Goal: Information Seeking & Learning: Learn about a topic

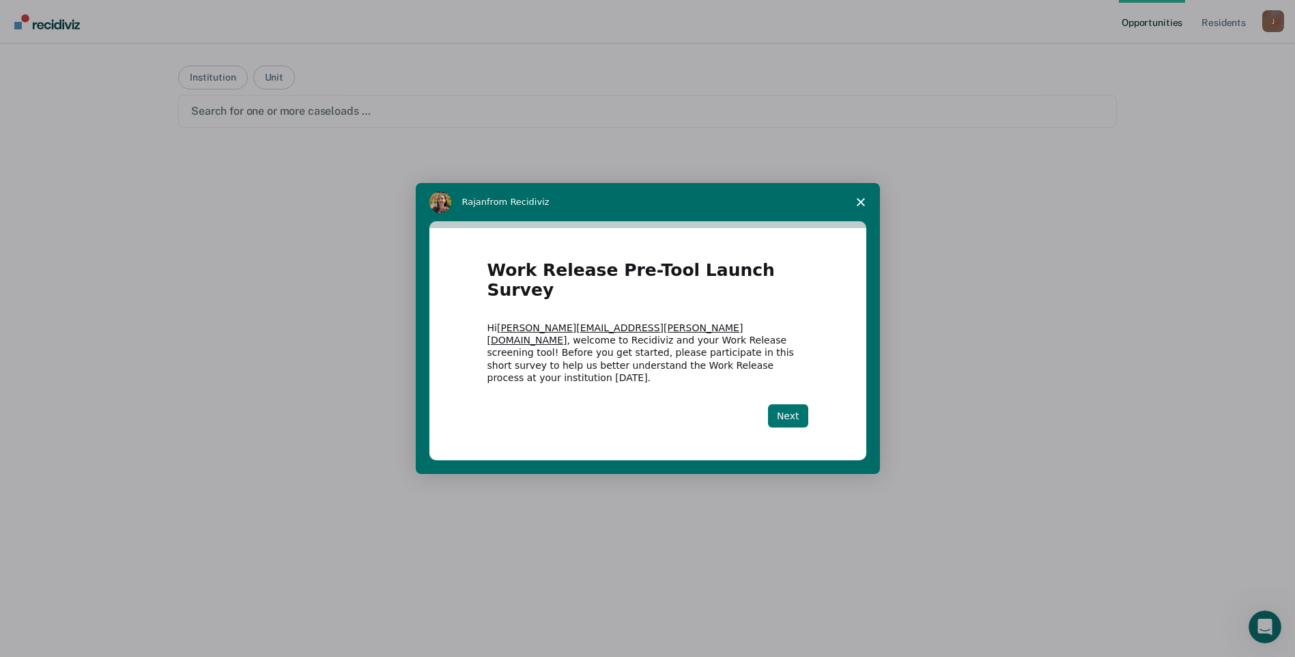
click at [806, 404] on button "Next" at bounding box center [788, 415] width 40 height 23
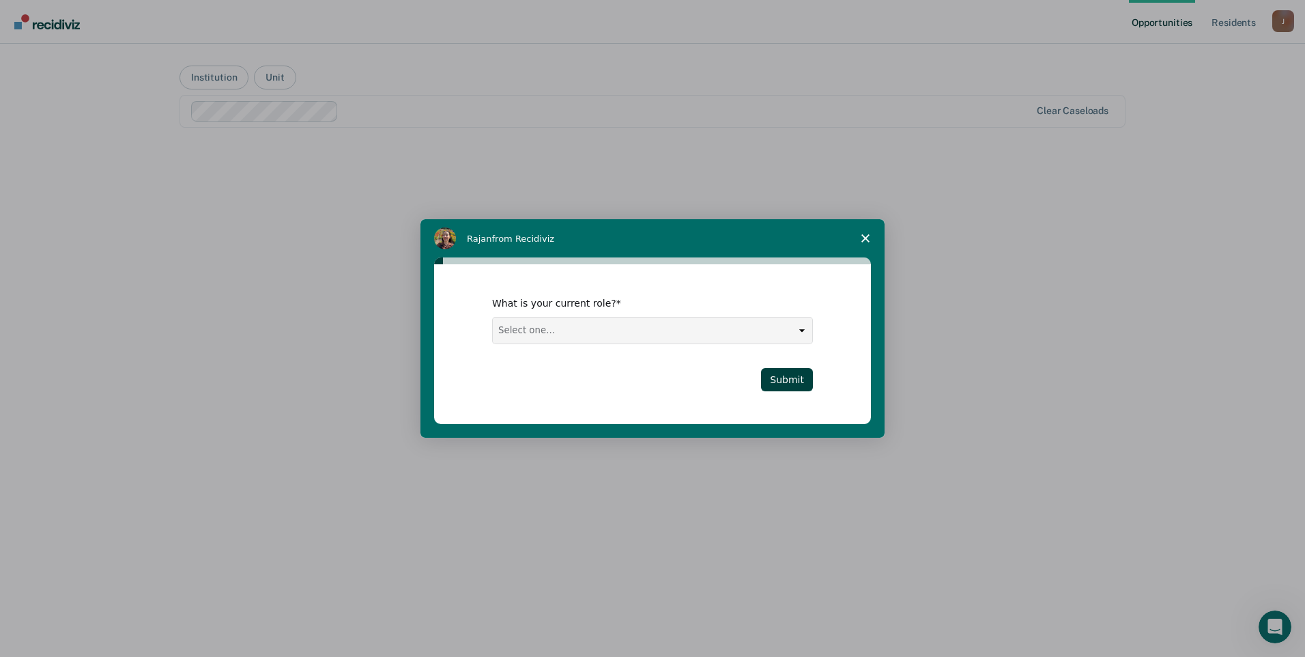
click at [799, 330] on select "Select one... Case Manager FUM Assistant [PERSON_NAME] [PERSON_NAME]" at bounding box center [652, 330] width 319 height 26
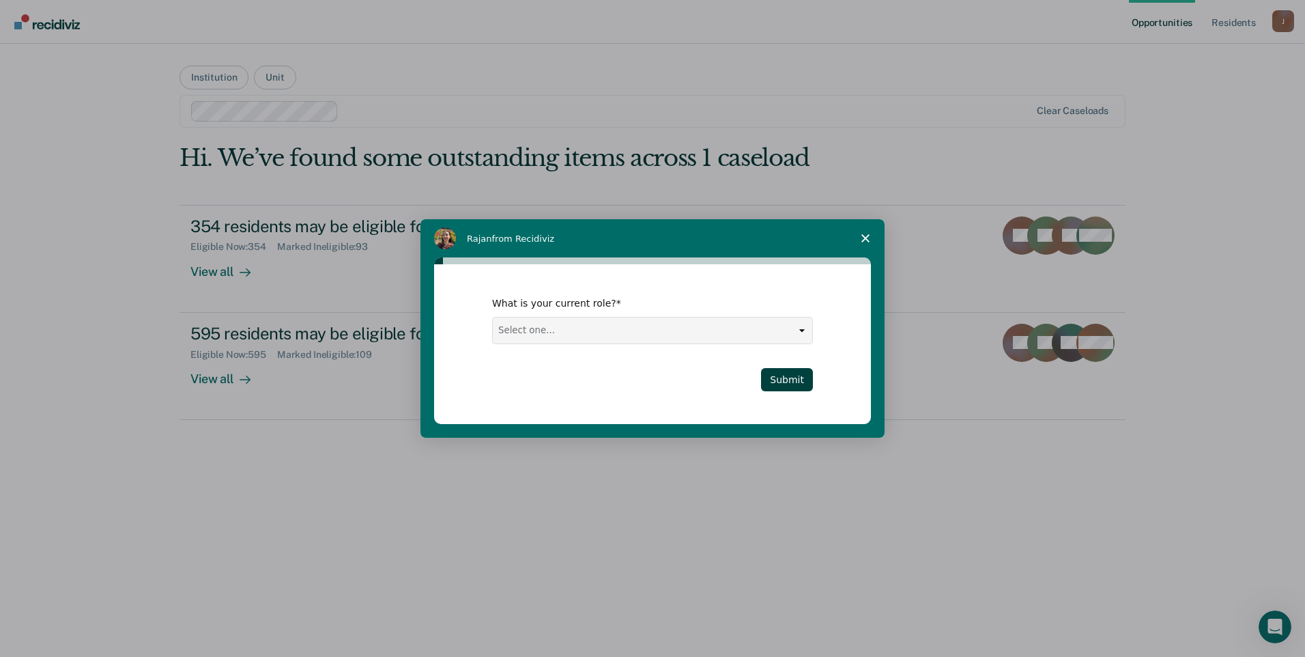
click at [793, 339] on select "Select one... Case Manager FUM Assistant [PERSON_NAME] [PERSON_NAME]" at bounding box center [652, 330] width 319 height 26
select select "Case Manager"
click at [493, 317] on select "Select one... Case Manager FUM Assistant [PERSON_NAME] [PERSON_NAME]" at bounding box center [652, 330] width 319 height 26
click at [799, 383] on button "Submit" at bounding box center [787, 379] width 52 height 23
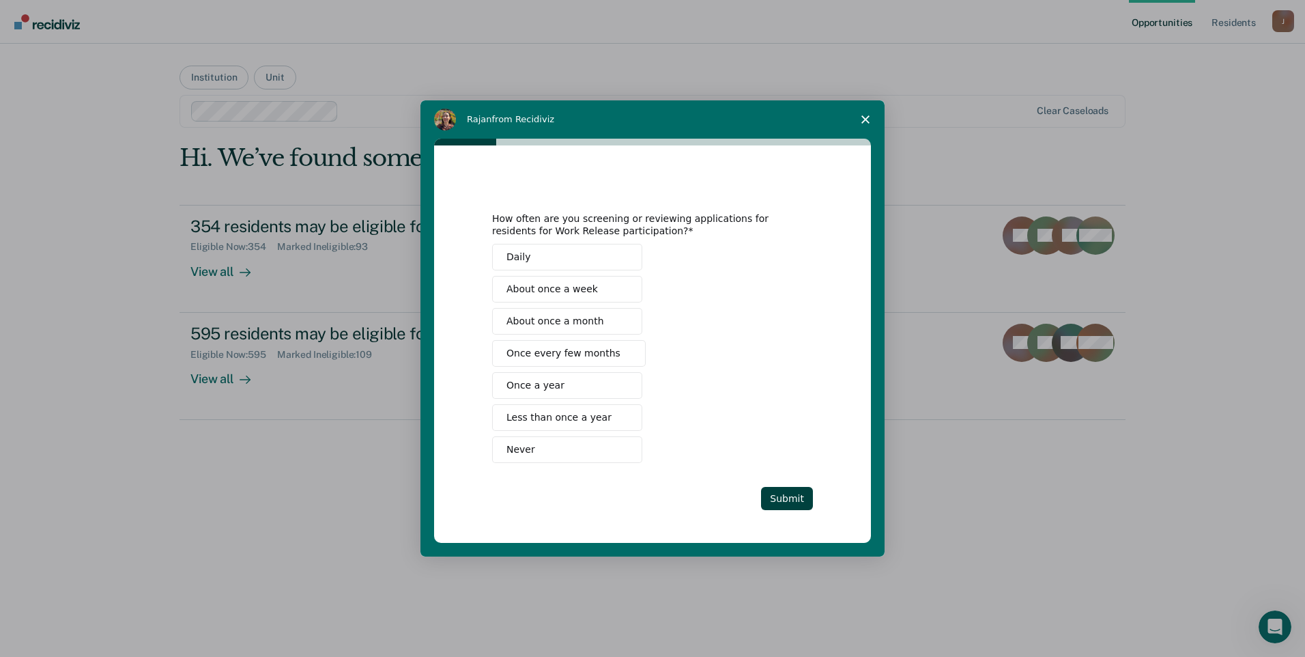
click at [572, 356] on span "Once every few months" at bounding box center [564, 353] width 114 height 14
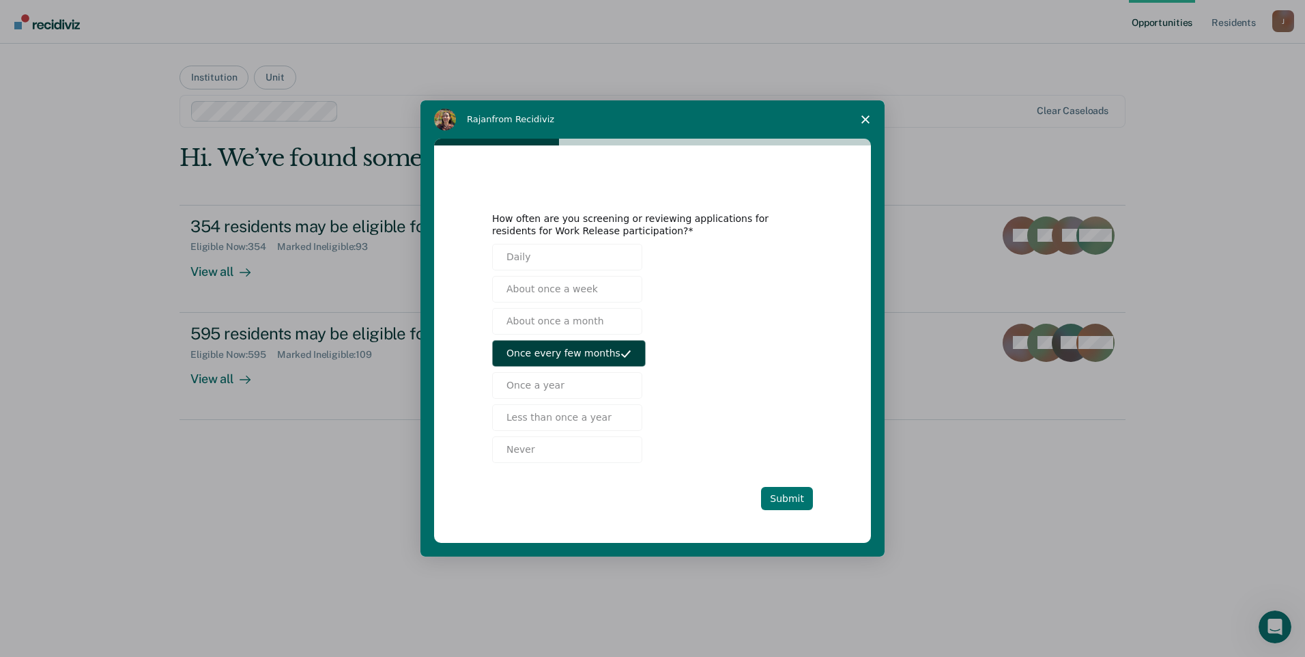
click at [797, 494] on button "Submit" at bounding box center [787, 498] width 52 height 23
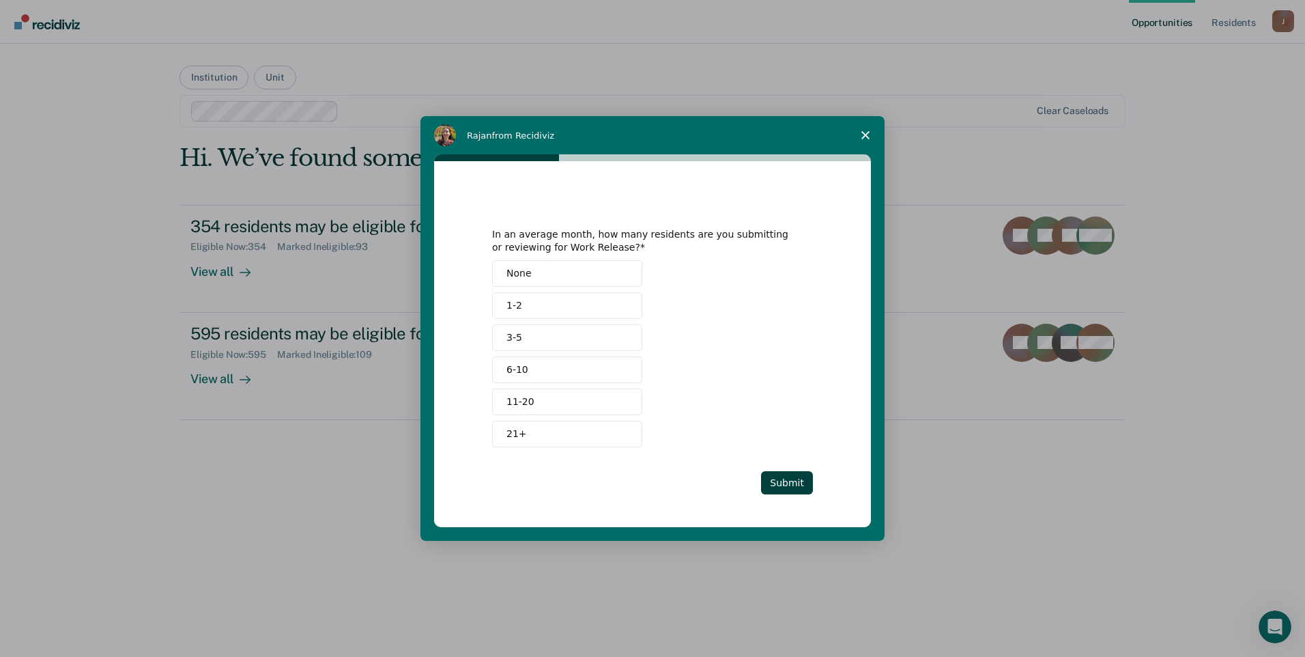
click at [590, 274] on button "None" at bounding box center [567, 273] width 150 height 27
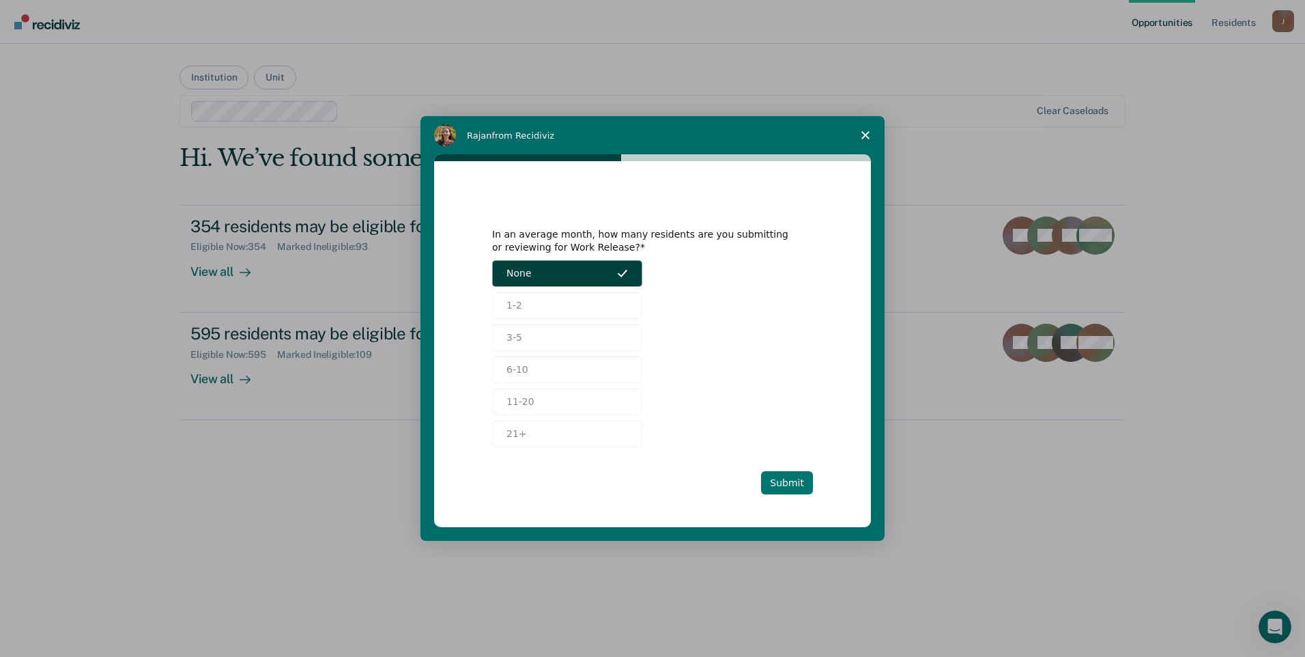
click at [795, 485] on button "Submit" at bounding box center [787, 482] width 52 height 23
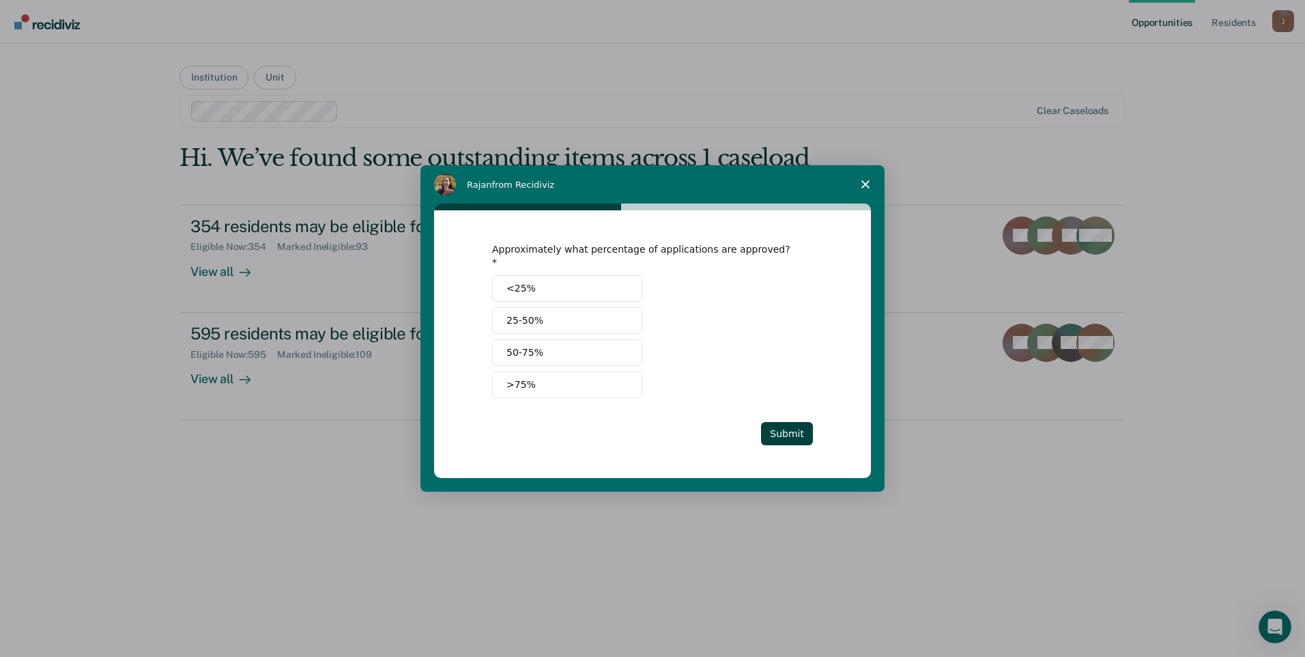
click at [613, 285] on button "<25%" at bounding box center [567, 288] width 150 height 27
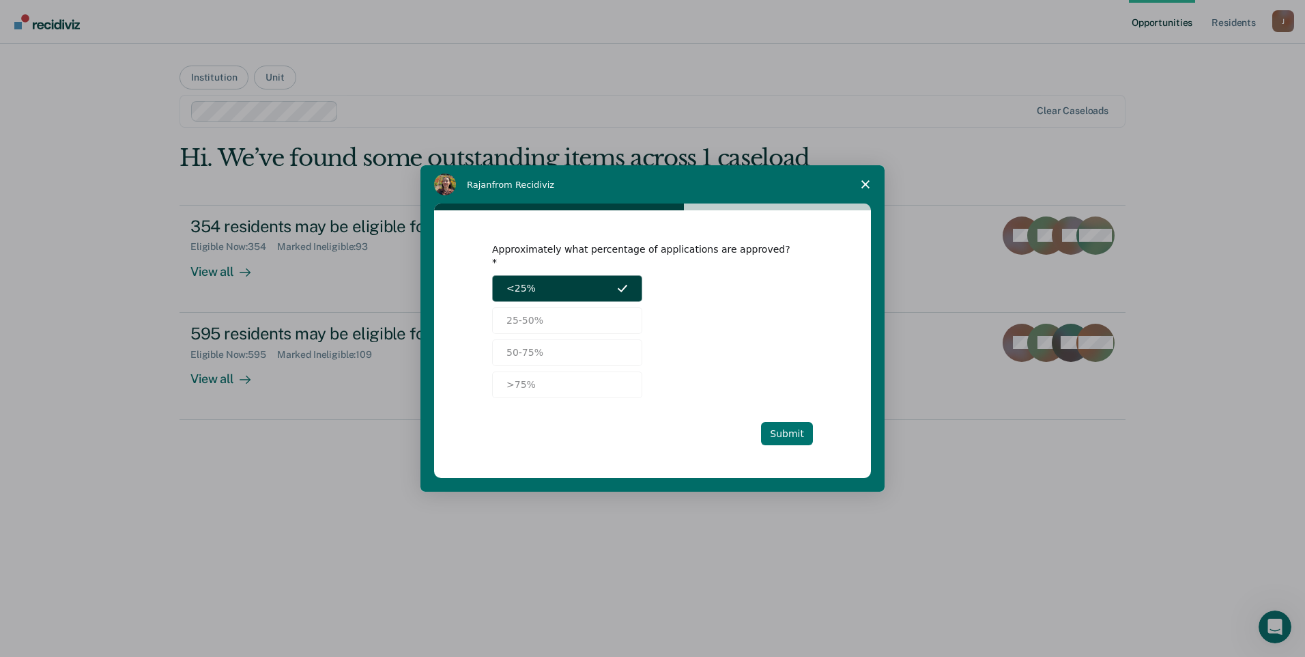
click at [791, 424] on button "Submit" at bounding box center [787, 433] width 52 height 23
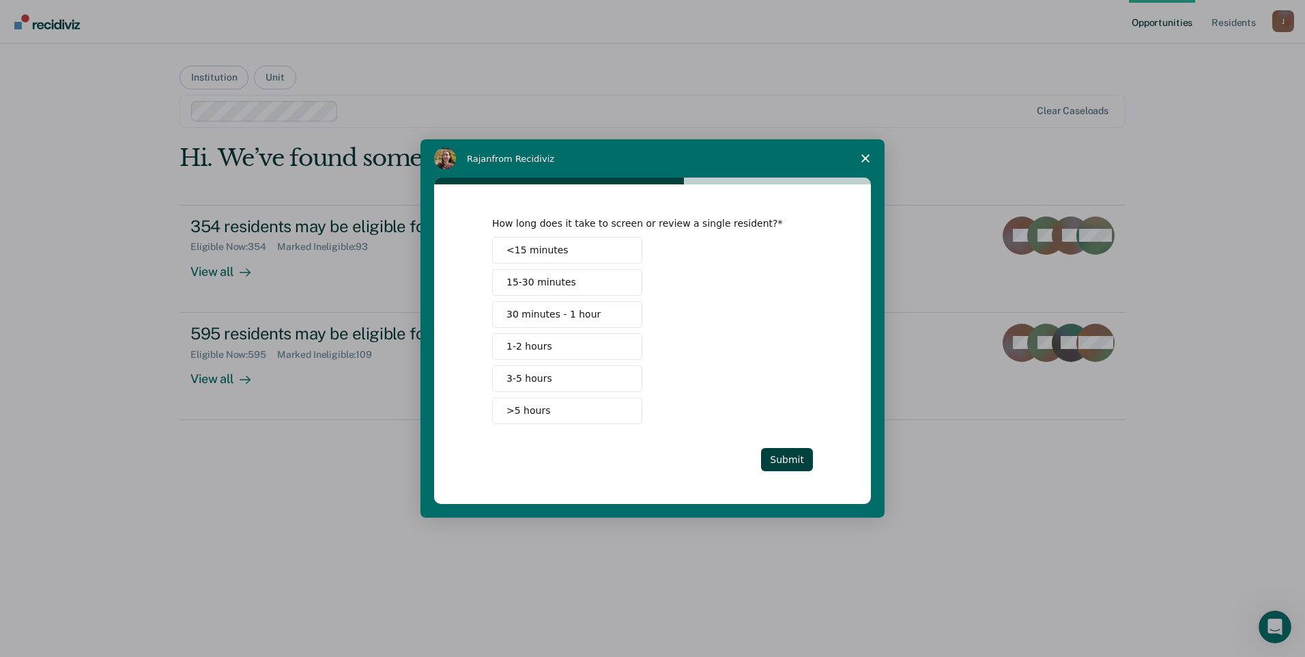
click at [612, 285] on button "15-30 minutes" at bounding box center [567, 282] width 150 height 27
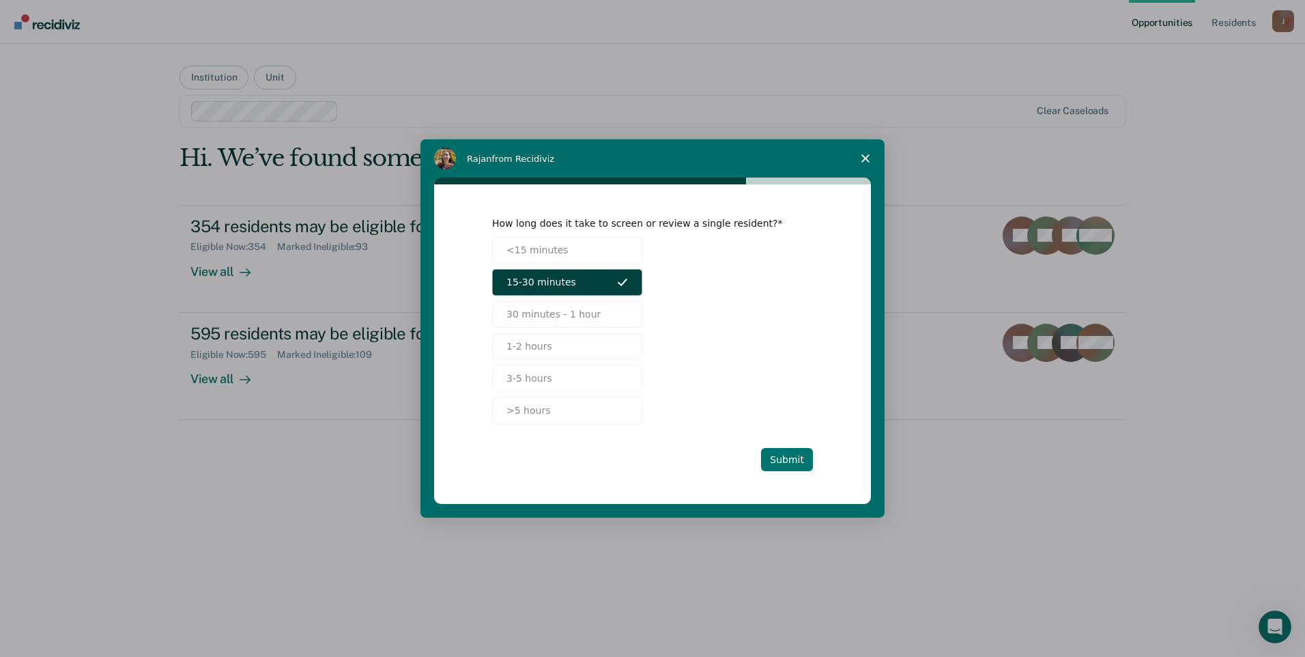
click at [797, 461] on button "Submit" at bounding box center [787, 459] width 52 height 23
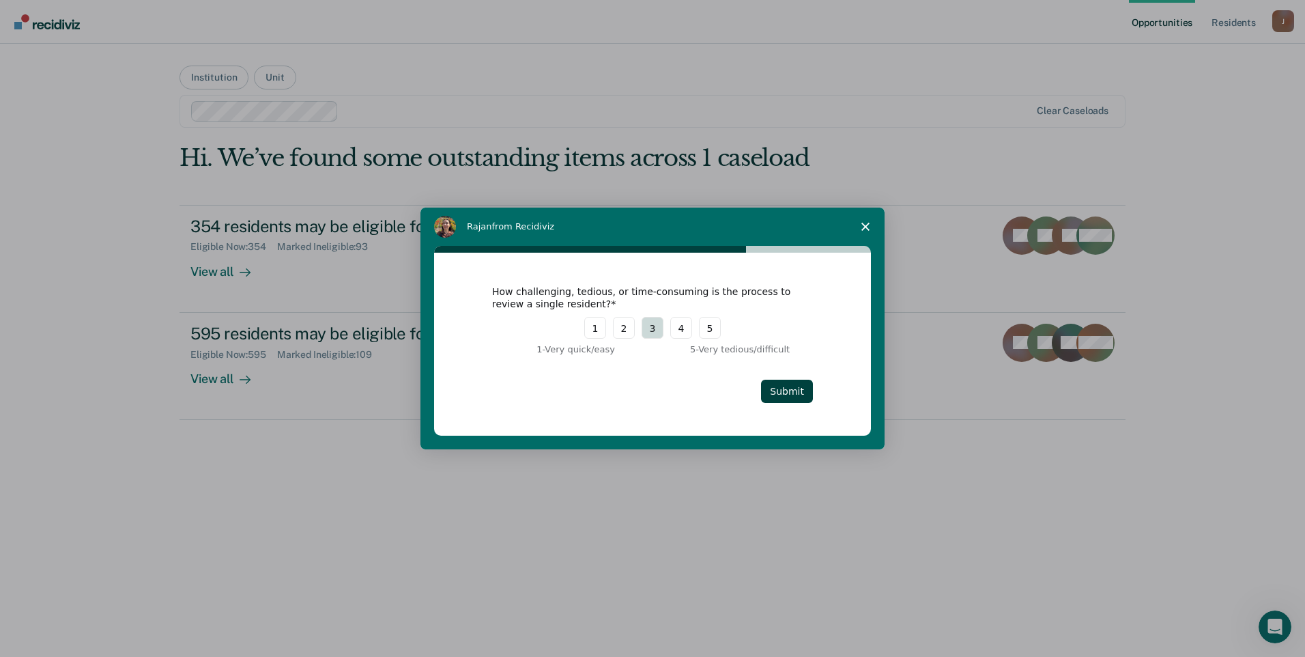
click at [654, 330] on button "3" at bounding box center [653, 328] width 22 height 22
click at [793, 393] on button "Submit" at bounding box center [787, 391] width 52 height 23
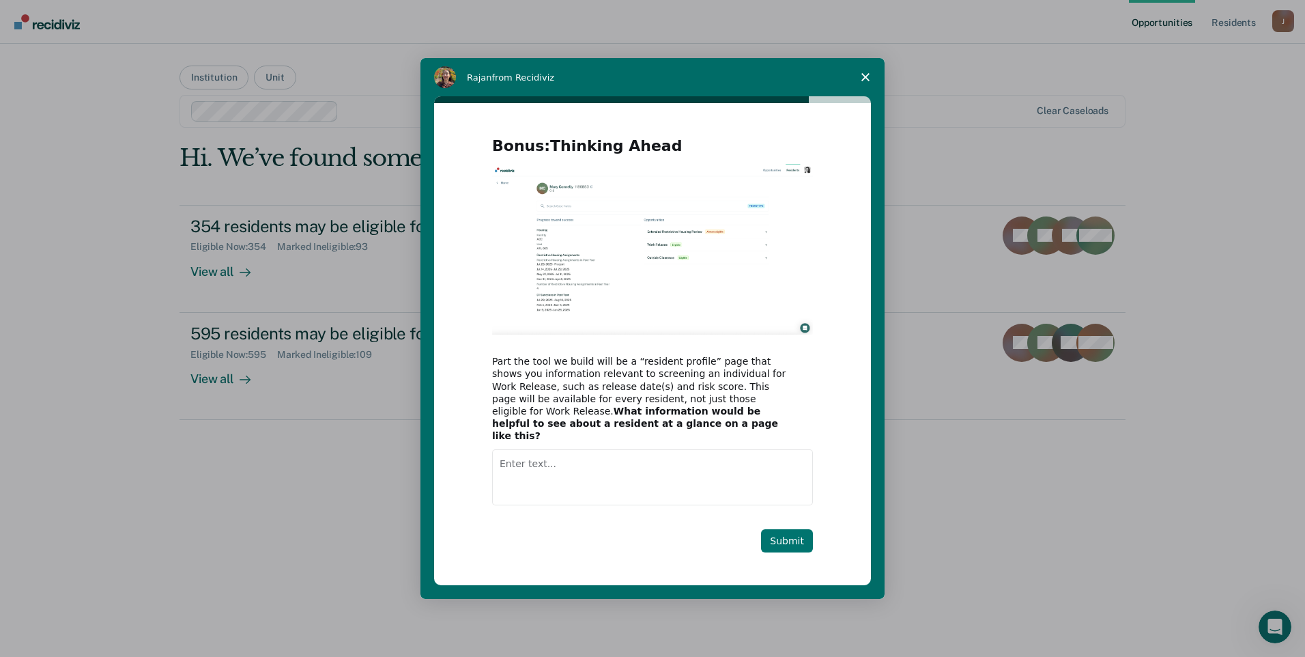
click at [799, 538] on button "Submit" at bounding box center [787, 540] width 52 height 23
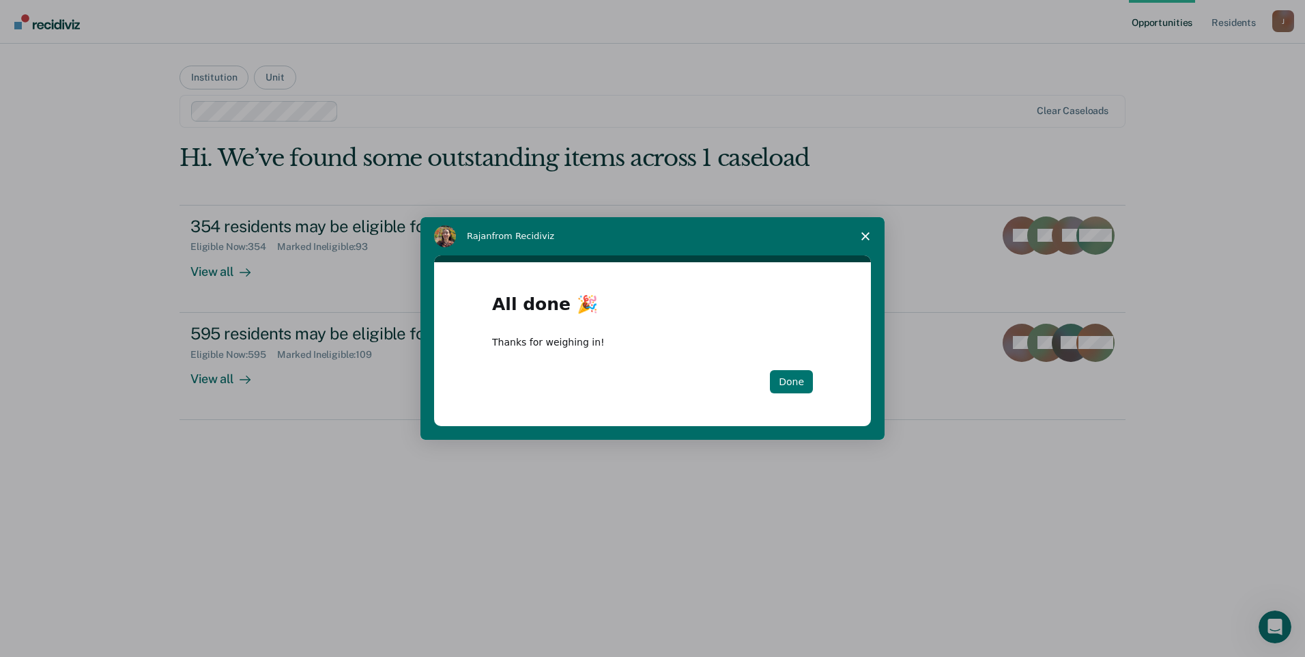
click at [794, 383] on button "Done" at bounding box center [791, 381] width 43 height 23
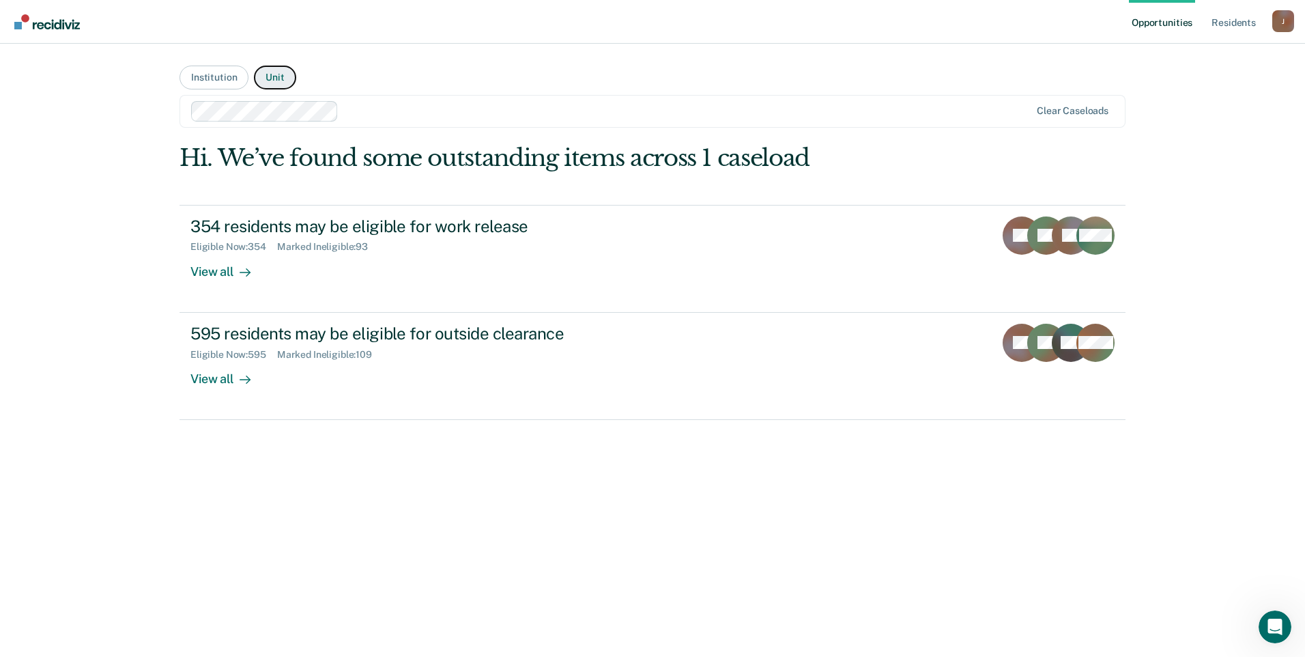
click at [276, 74] on button "Unit" at bounding box center [275, 78] width 42 height 24
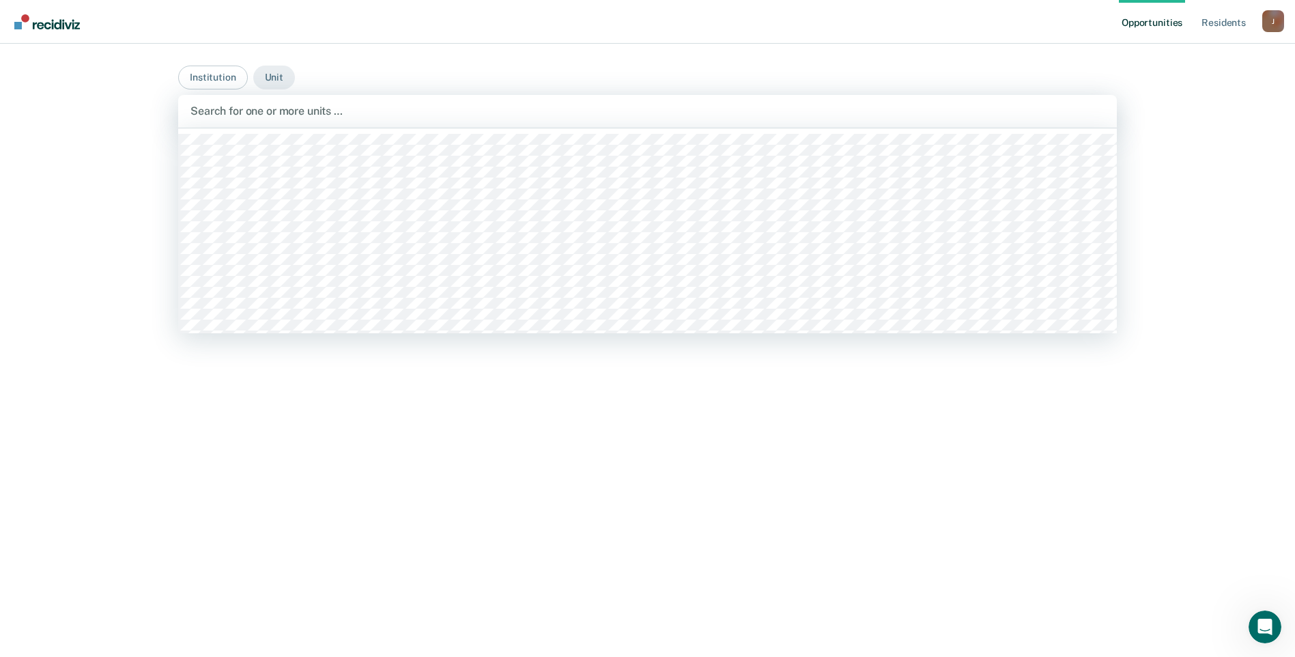
click at [298, 114] on div at bounding box center [647, 111] width 914 height 16
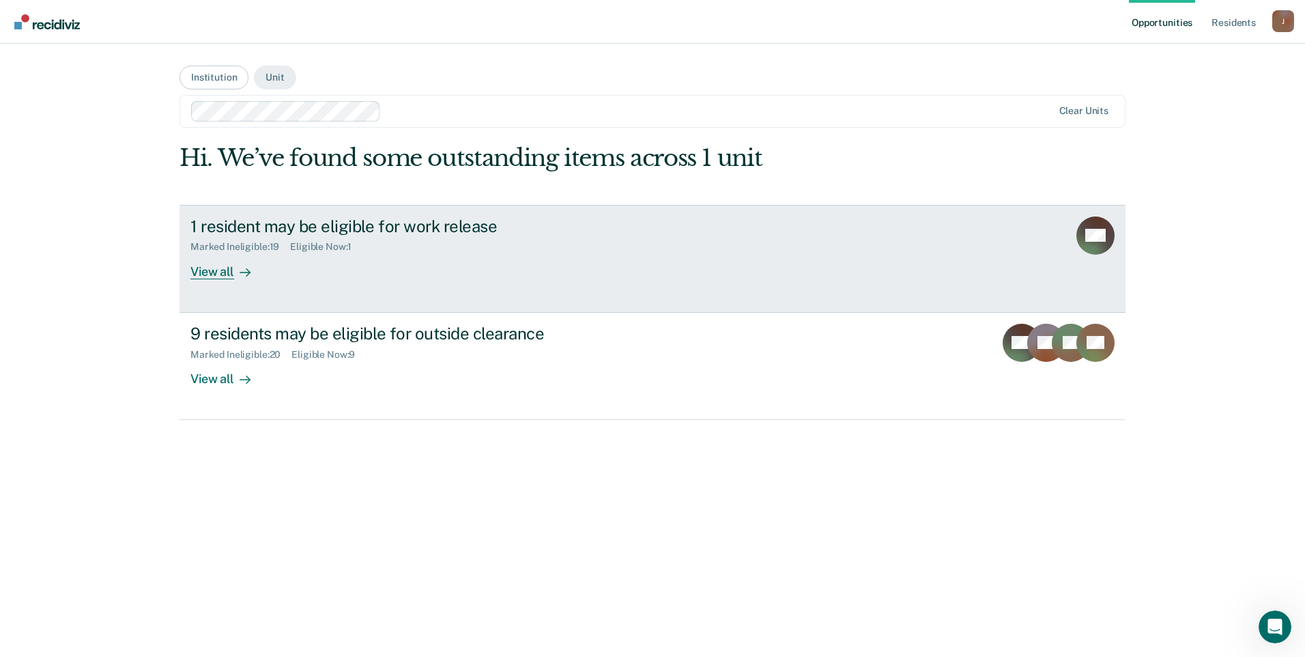
click at [220, 269] on div "View all" at bounding box center [228, 266] width 76 height 27
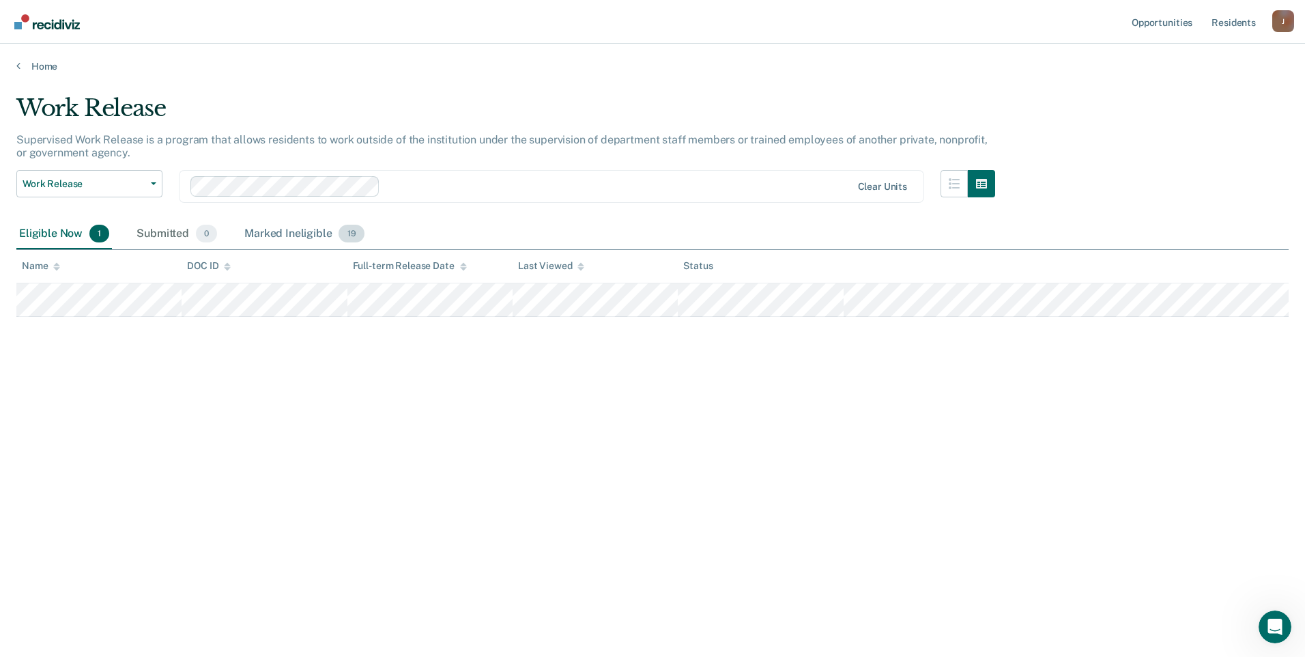
click at [343, 234] on span "19" at bounding box center [351, 234] width 25 height 18
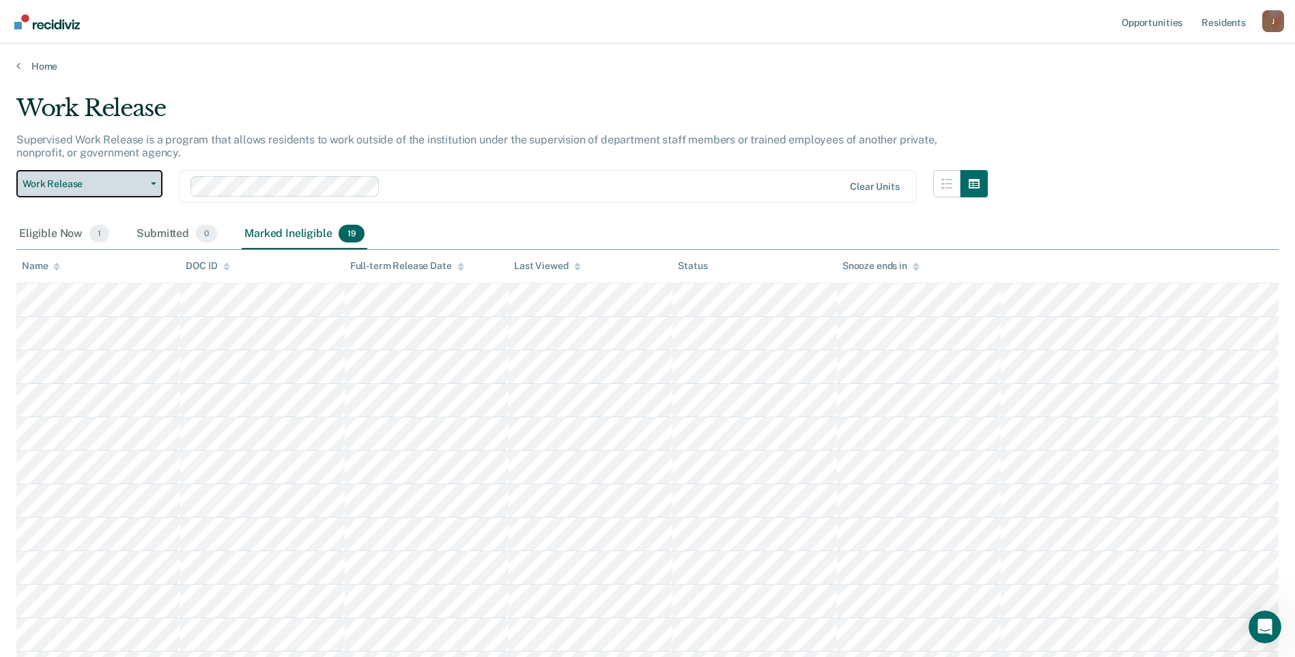
click at [152, 185] on button "Work Release" at bounding box center [89, 183] width 146 height 27
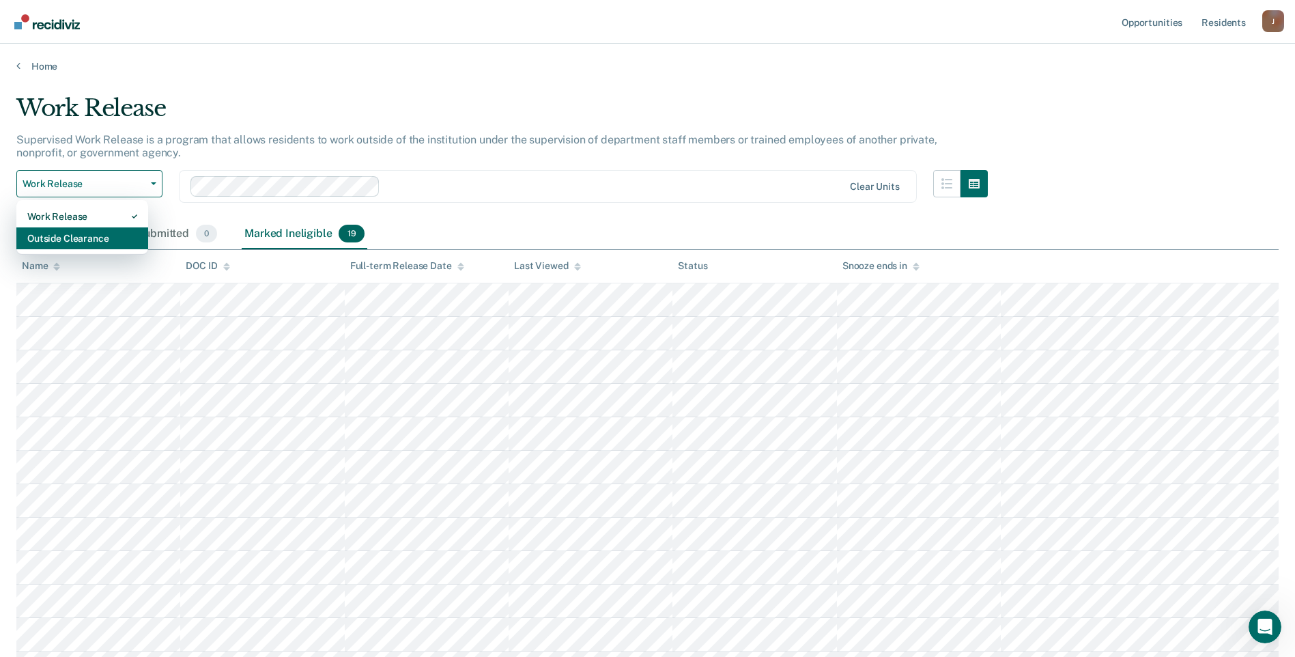
click at [113, 236] on div "Outside Clearance" at bounding box center [82, 238] width 110 height 22
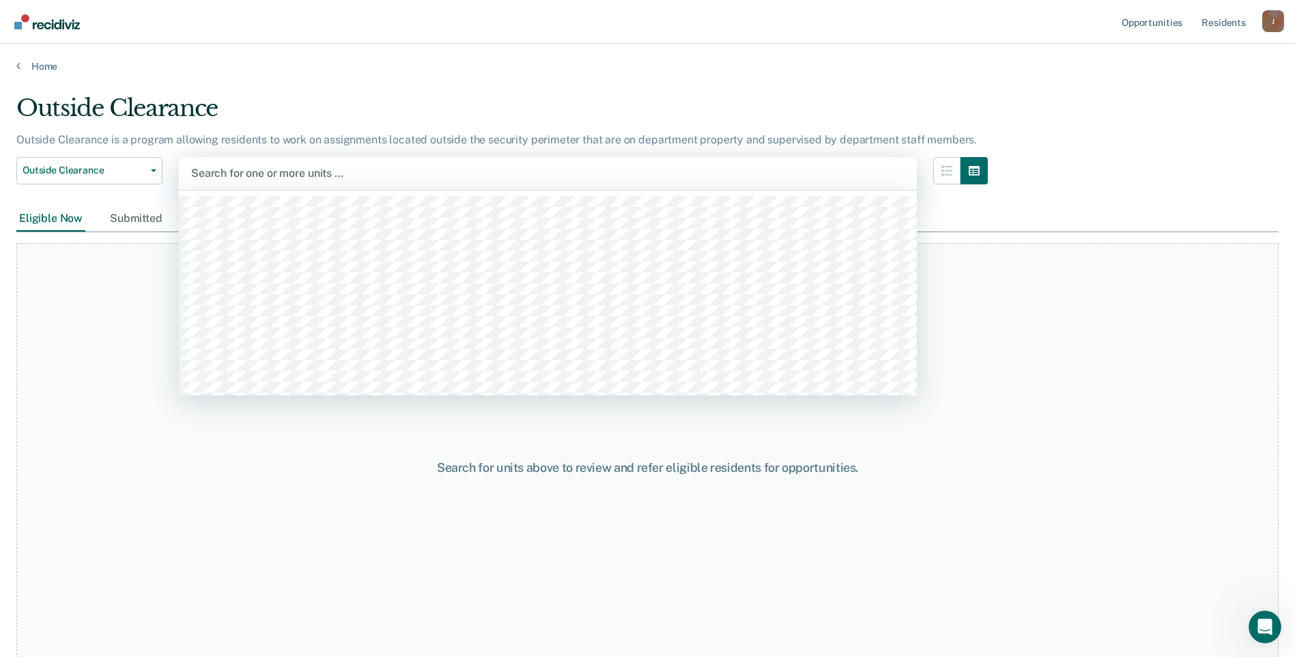
click at [249, 171] on div at bounding box center [547, 173] width 713 height 16
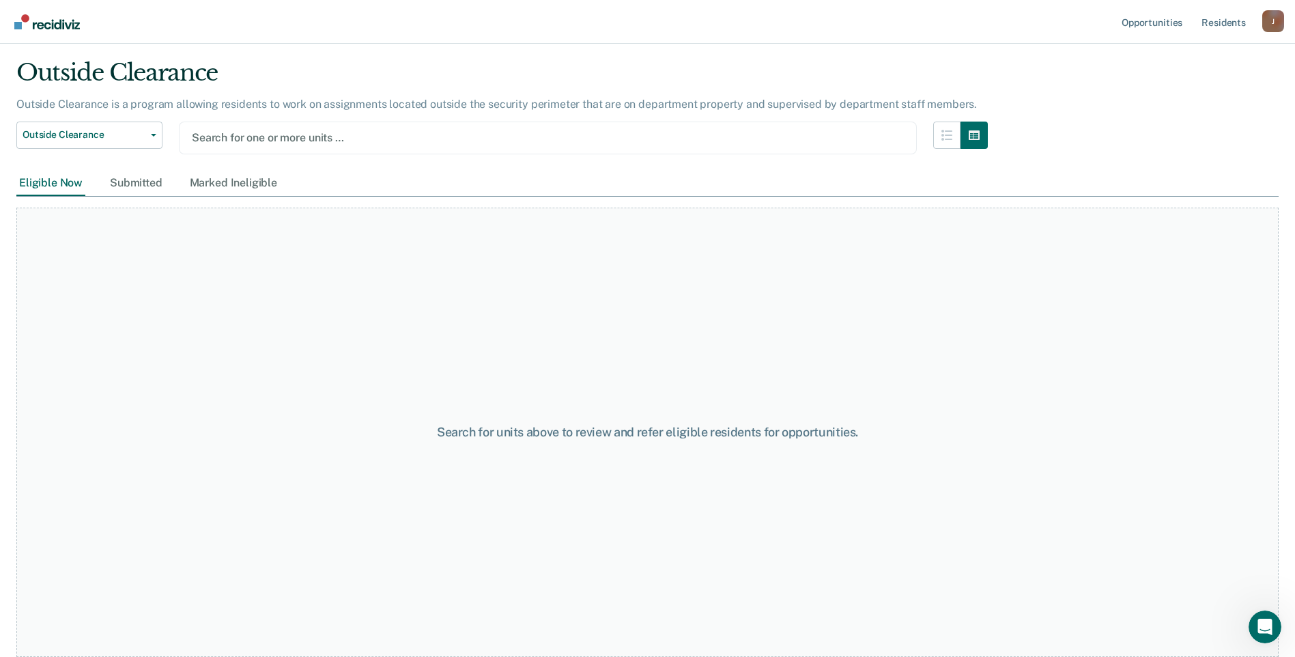
scroll to position [35, 0]
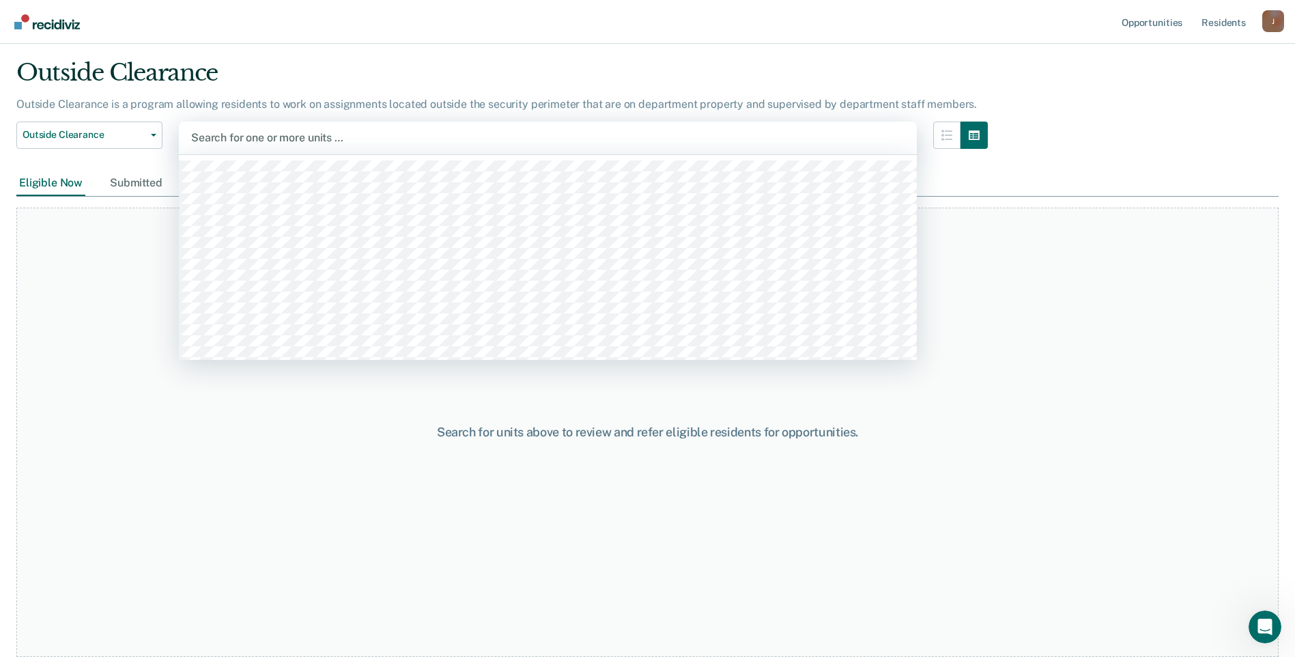
click at [474, 141] on div at bounding box center [547, 138] width 713 height 16
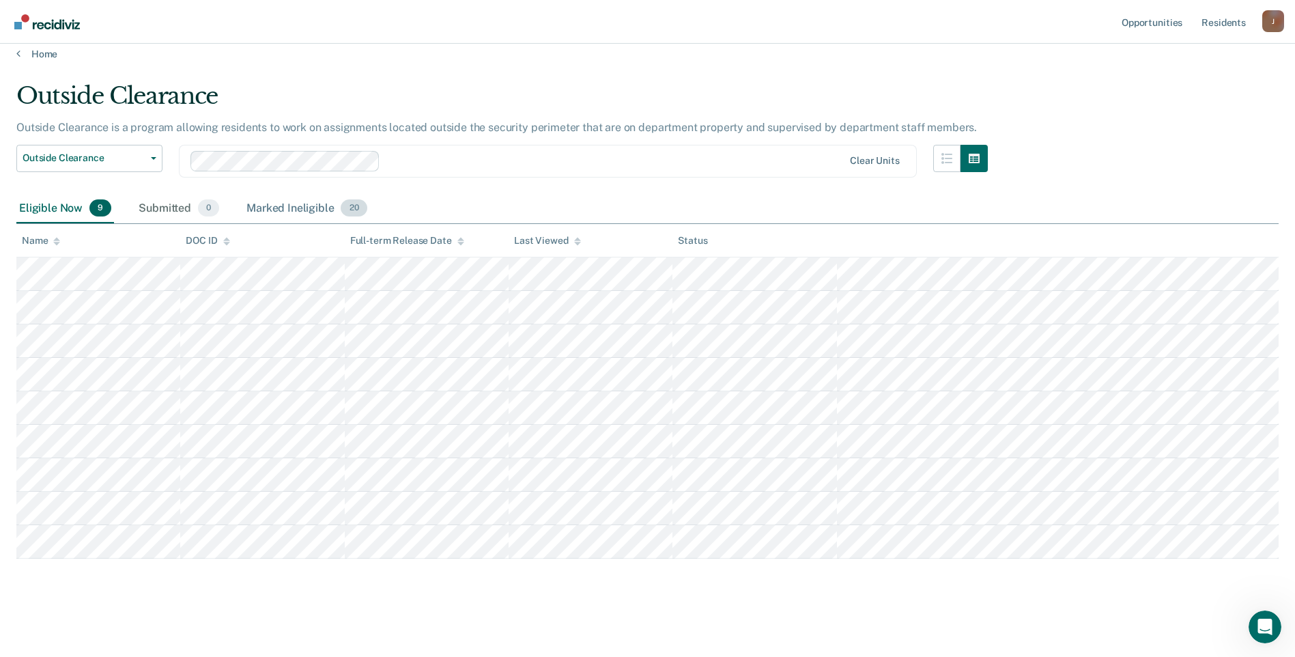
click at [283, 210] on div "Marked Ineligible 20" at bounding box center [307, 209] width 126 height 30
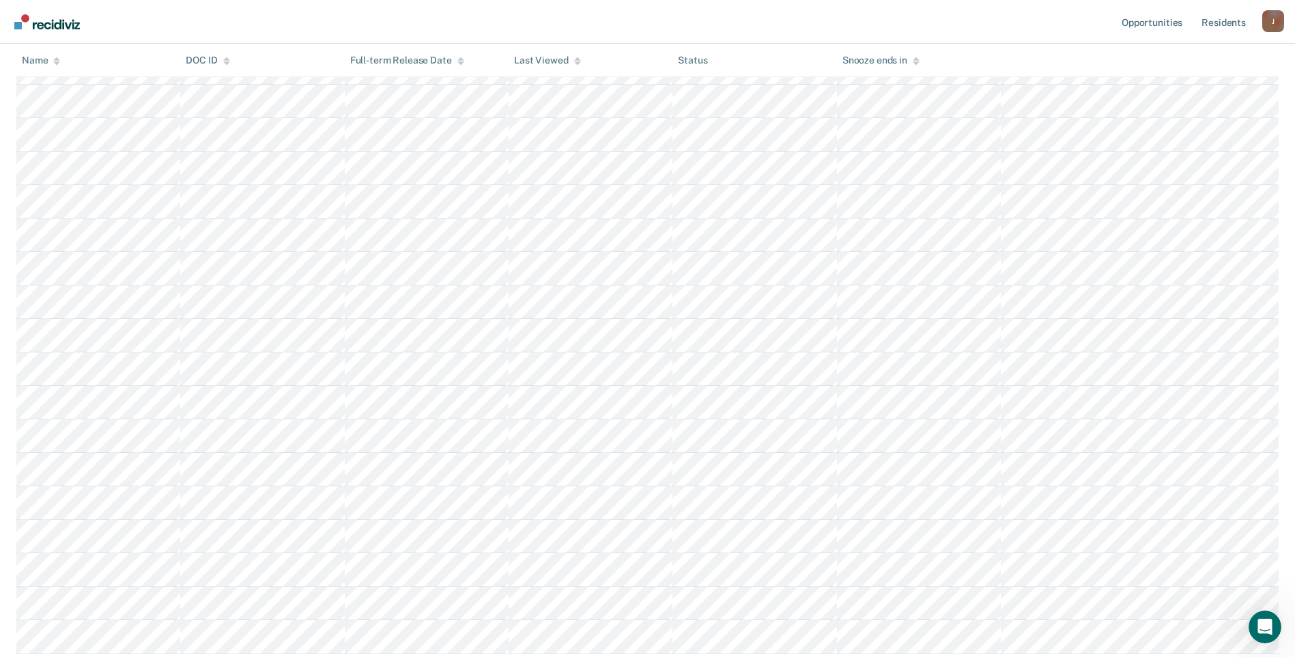
scroll to position [354, 0]
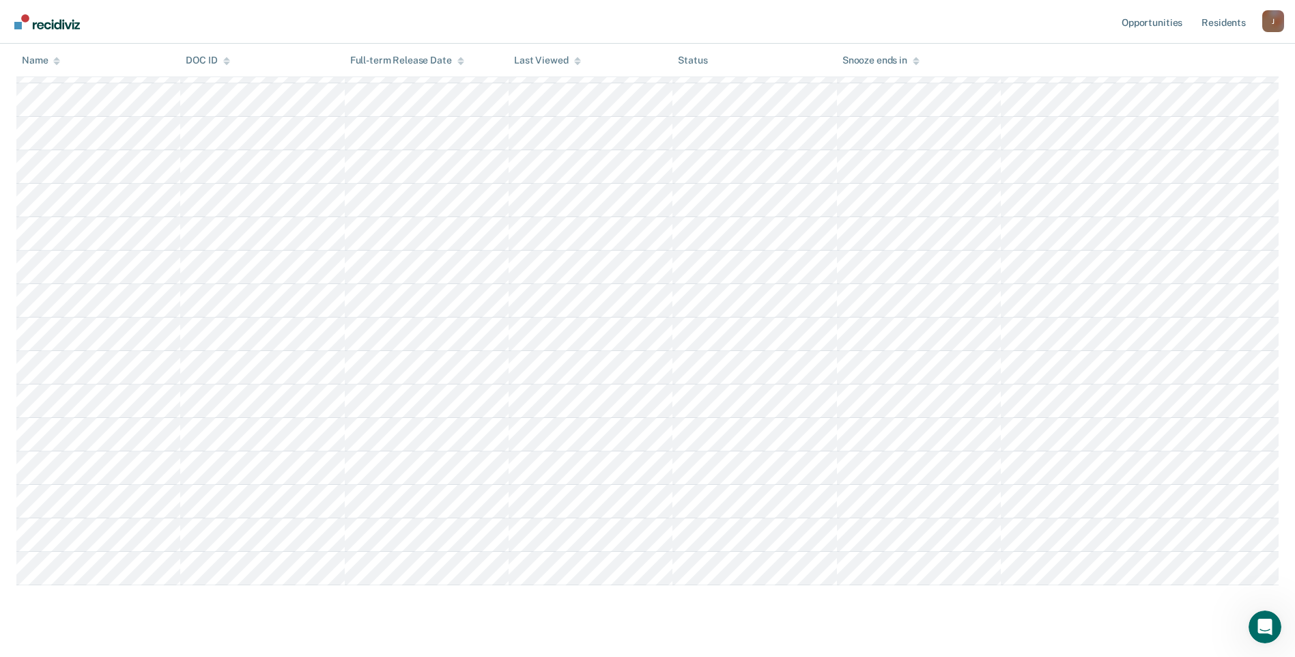
drag, startPoint x: 1027, startPoint y: 629, endPoint x: 1025, endPoint y: 599, distance: 30.2
click at [1027, 629] on main "Outside Clearance Outside Clearance is a program allowing residents to work on …" at bounding box center [647, 199] width 1295 height 960
